Goal: Task Accomplishment & Management: Manage account settings

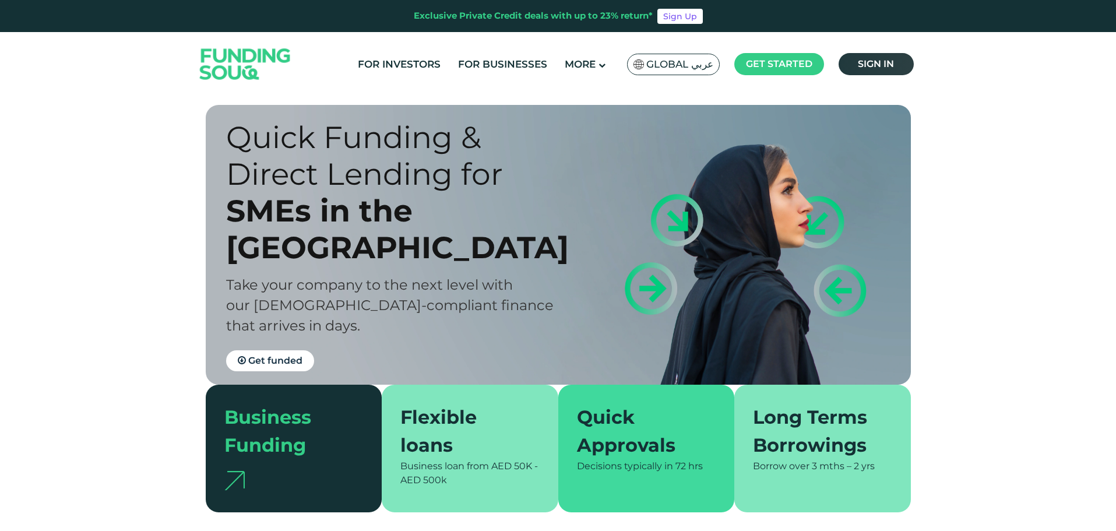
click at [875, 58] on link "Sign in" at bounding box center [876, 64] width 75 height 22
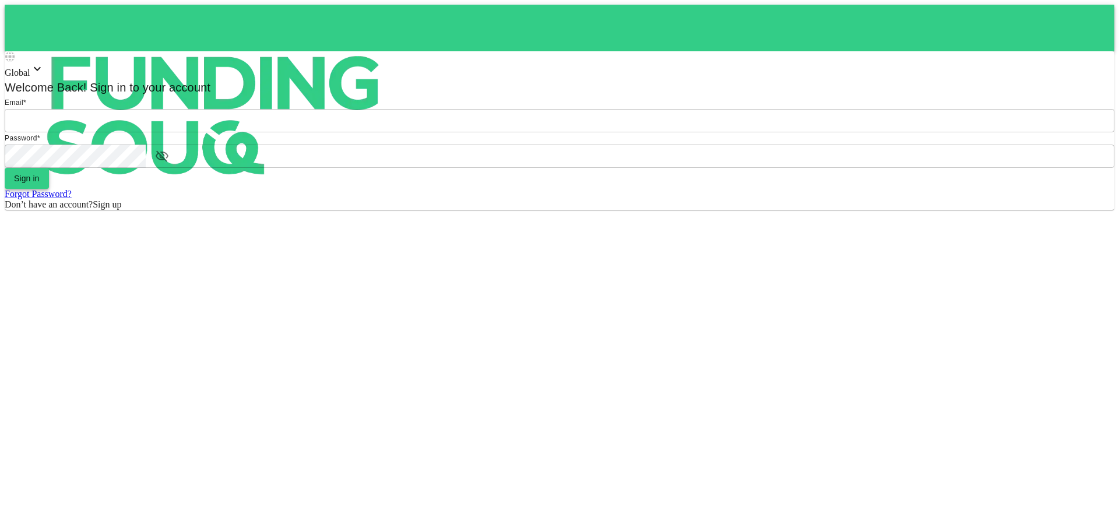
type input "Aasik.mmm@gmail.com"
click at [49, 189] on button "Sign in" at bounding box center [27, 178] width 44 height 21
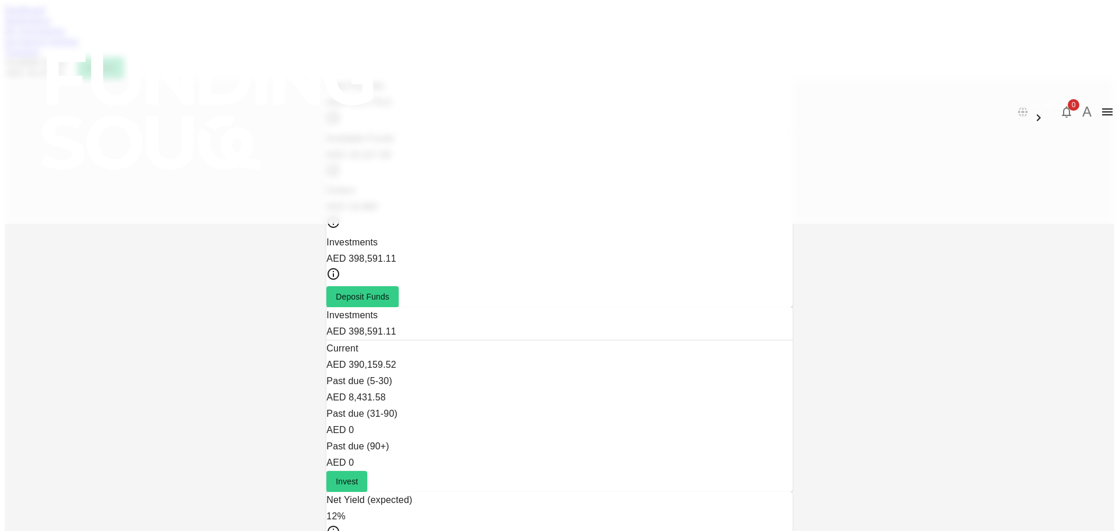
click at [65, 36] on link "My Investments" at bounding box center [35, 31] width 61 height 10
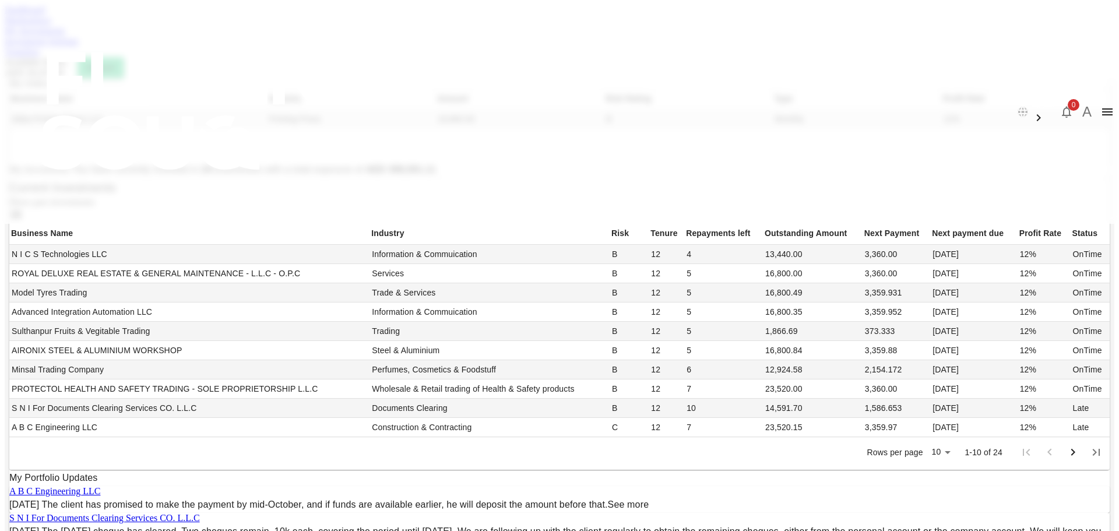
click at [51, 25] on link "Marketplace" at bounding box center [28, 20] width 47 height 10
